Goal: Use online tool/utility: Utilize a website feature to perform a specific function

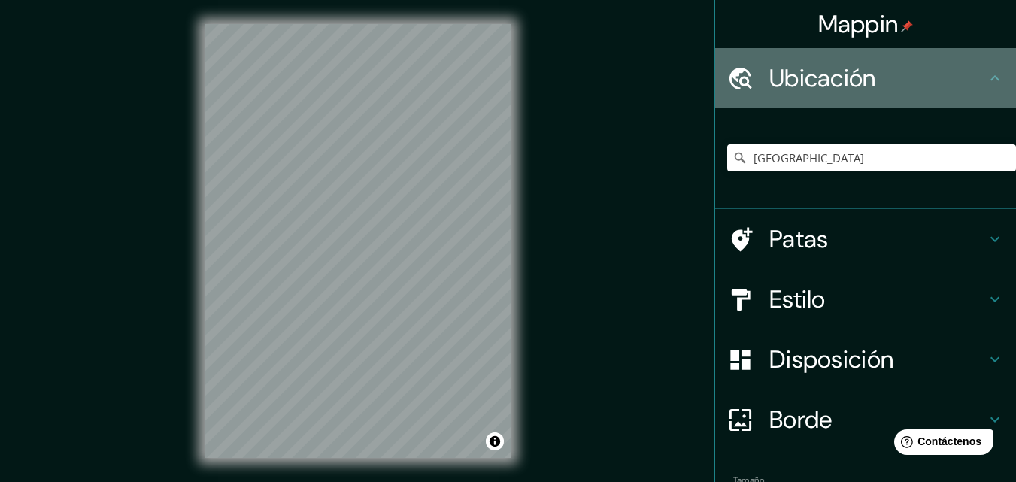
click at [827, 98] on div "Ubicación" at bounding box center [865, 78] width 301 height 60
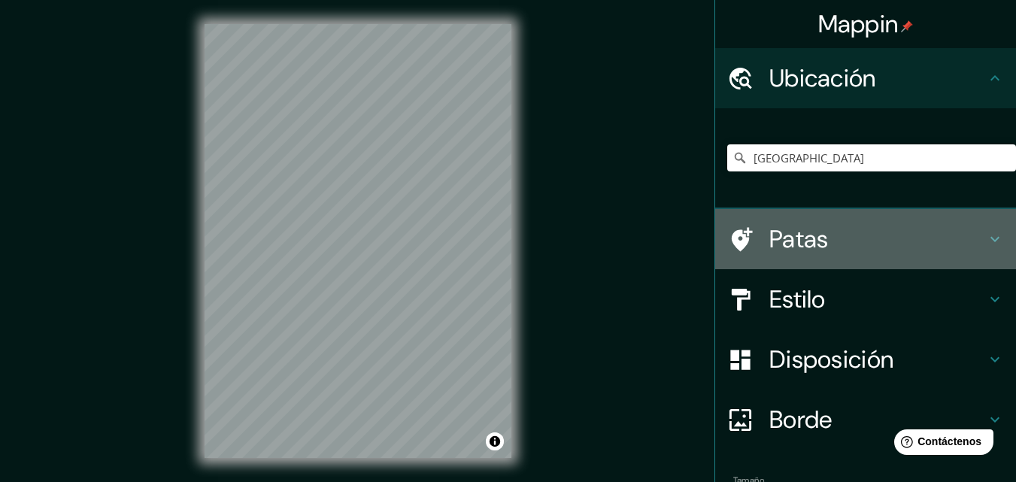
click at [800, 248] on font "Patas" at bounding box center [799, 239] width 59 height 32
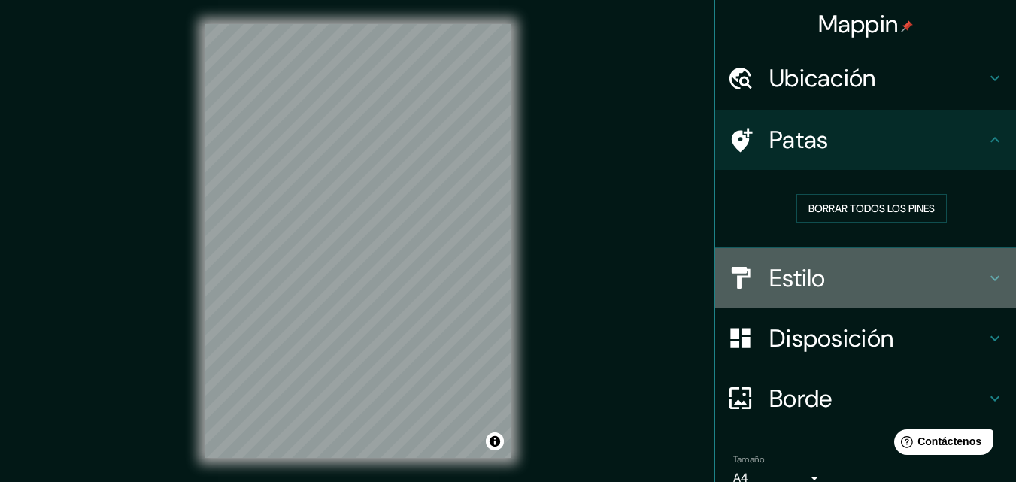
click at [783, 268] on font "Estilo" at bounding box center [798, 279] width 56 height 32
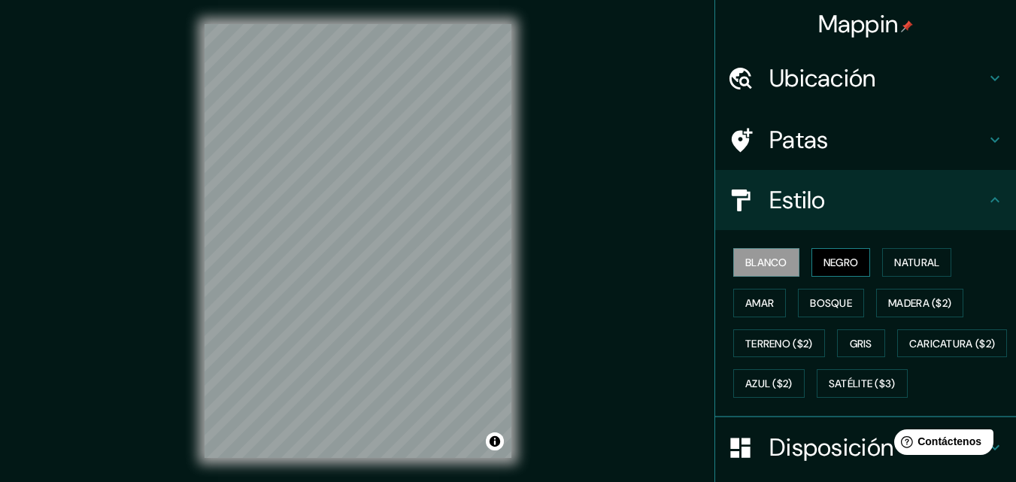
click at [812, 257] on button "Negro" at bounding box center [841, 262] width 59 height 29
click at [912, 274] on button "Natural" at bounding box center [916, 262] width 69 height 29
click at [765, 261] on font "Blanco" at bounding box center [767, 263] width 42 height 14
click at [882, 265] on button "Natural" at bounding box center [916, 262] width 69 height 29
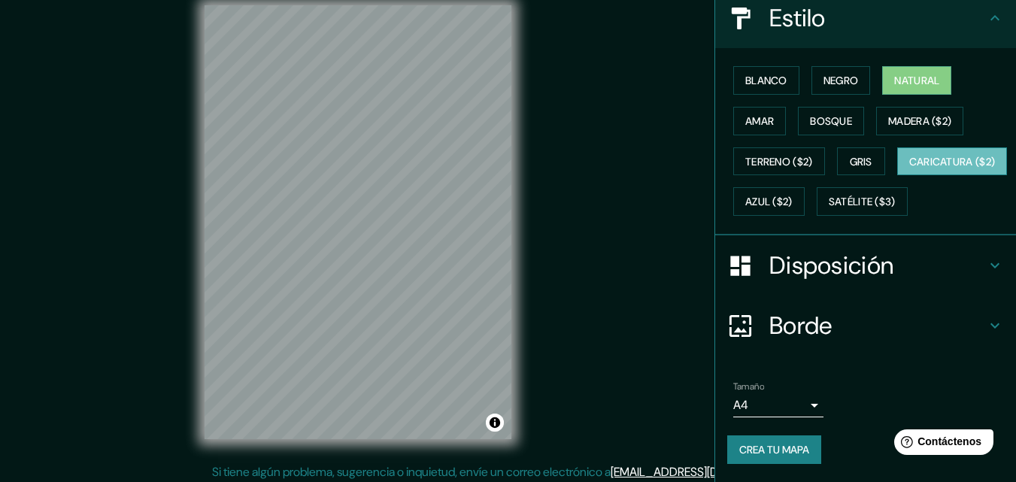
scroll to position [24, 0]
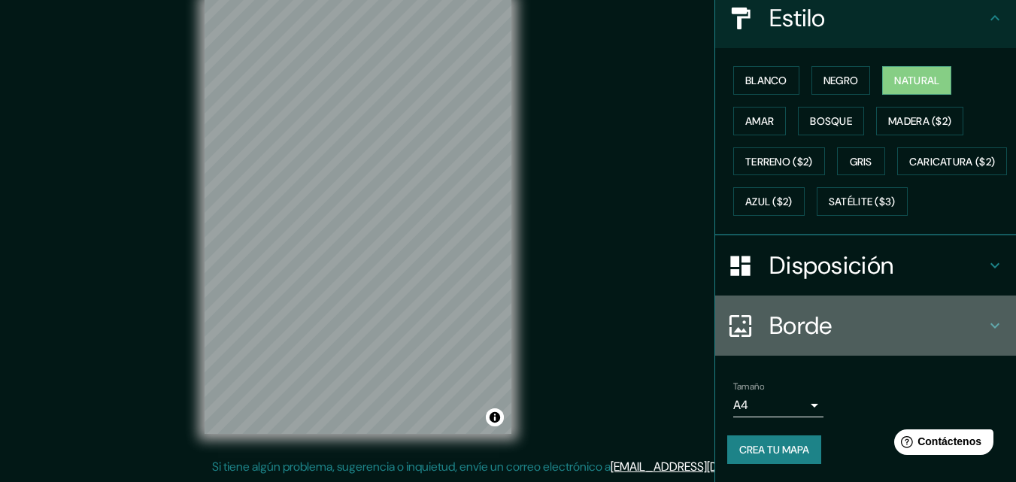
click at [788, 339] on font "Borde" at bounding box center [801, 326] width 63 height 32
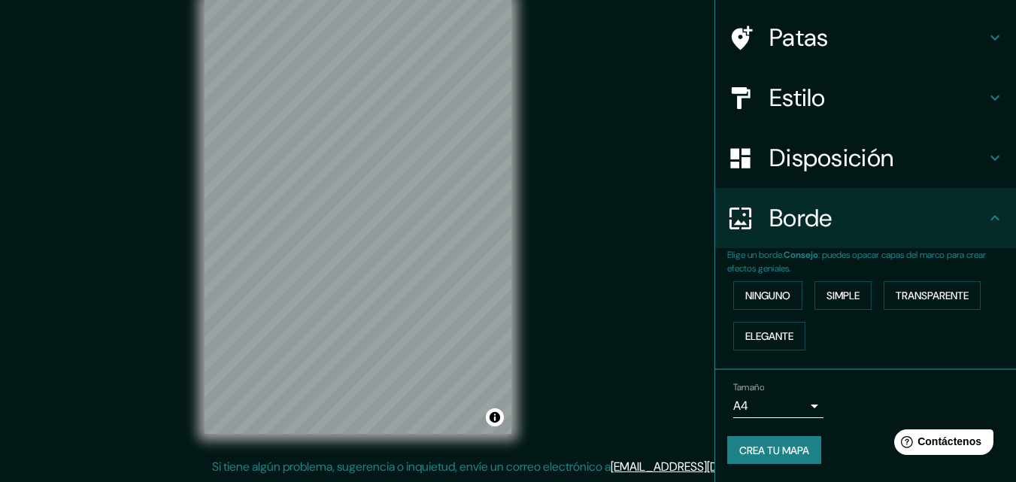
scroll to position [102, 0]
click at [778, 214] on font "Borde" at bounding box center [801, 218] width 63 height 32
click at [643, 244] on div "Mappin Ubicación Bolivia Patas Estilo Disposición Borde Elige un borde. Consejo…" at bounding box center [508, 229] width 1016 height 506
click at [758, 293] on font "Ninguno" at bounding box center [768, 296] width 45 height 14
click at [613, 293] on div "Mappin Ubicación Bolivia Patas Estilo Disposición Borde Elige un borde. Consejo…" at bounding box center [508, 229] width 1016 height 506
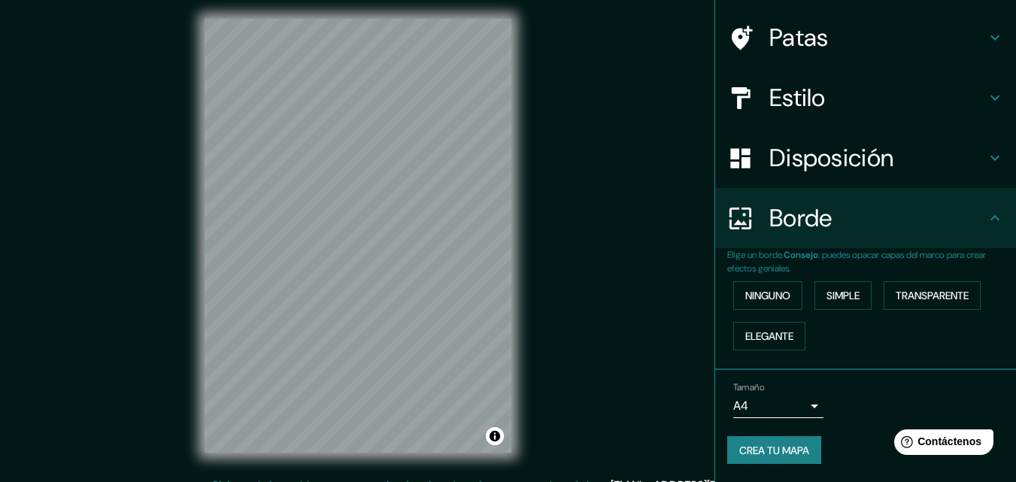
scroll to position [0, 0]
